Goal: Information Seeking & Learning: Learn about a topic

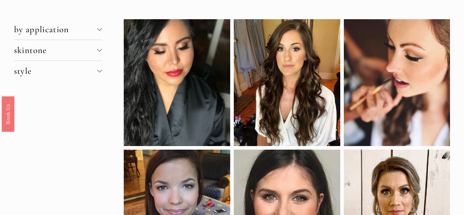
scroll to position [21, 0]
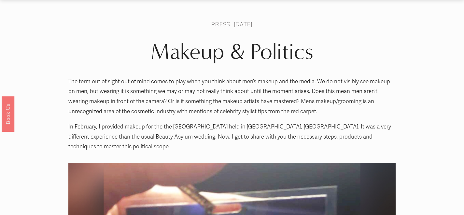
scroll to position [9, 0]
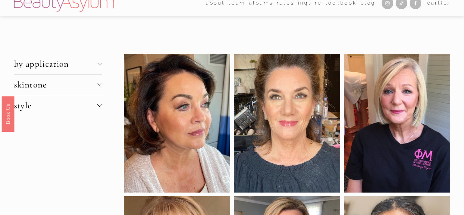
scroll to position [1, 0]
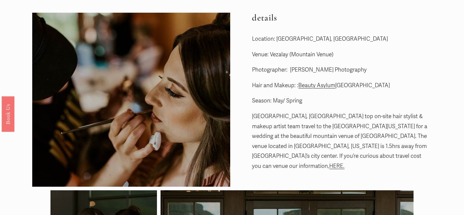
scroll to position [32, 0]
